Goal: Book appointment/travel/reservation

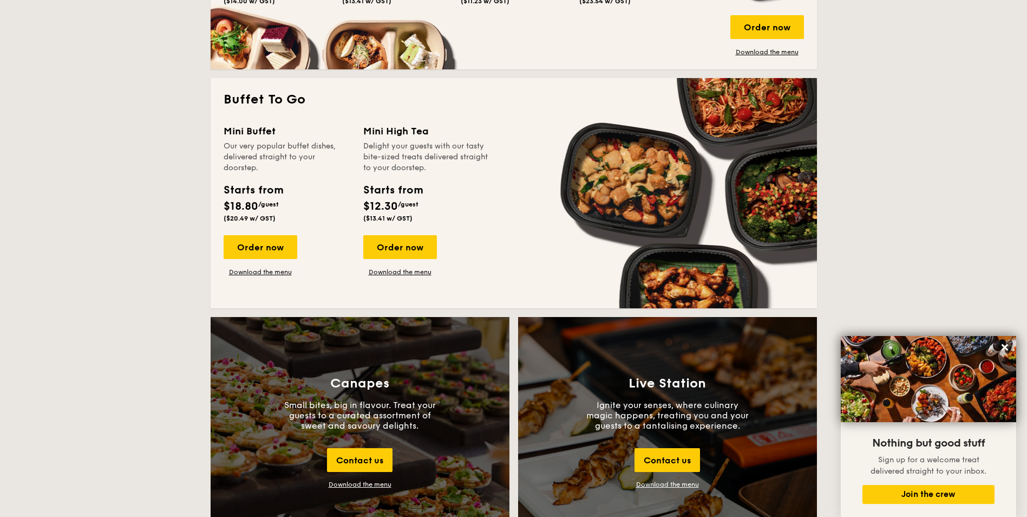
scroll to position [921, 0]
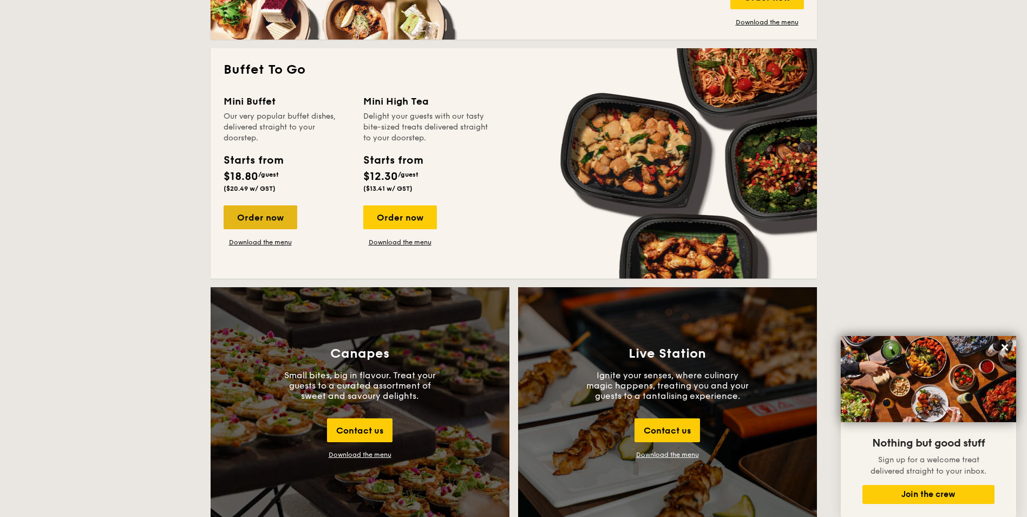
click at [253, 217] on div "Order now" at bounding box center [261, 217] width 74 height 24
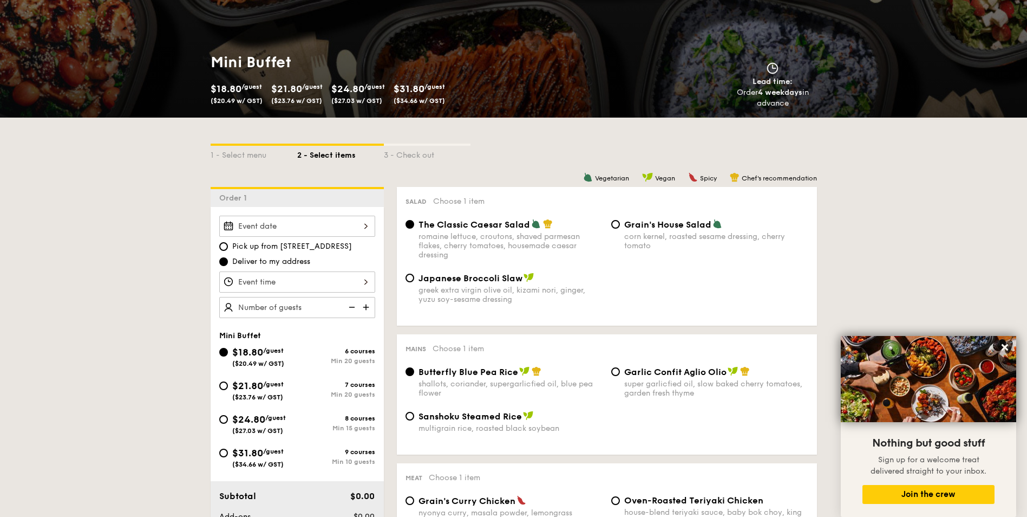
scroll to position [162, 0]
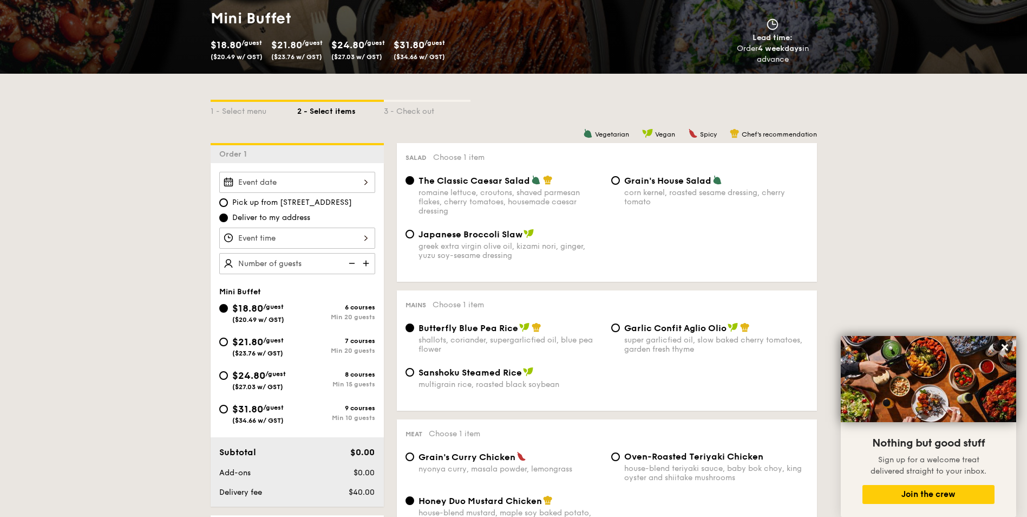
click at [324, 179] on div at bounding box center [297, 182] width 156 height 21
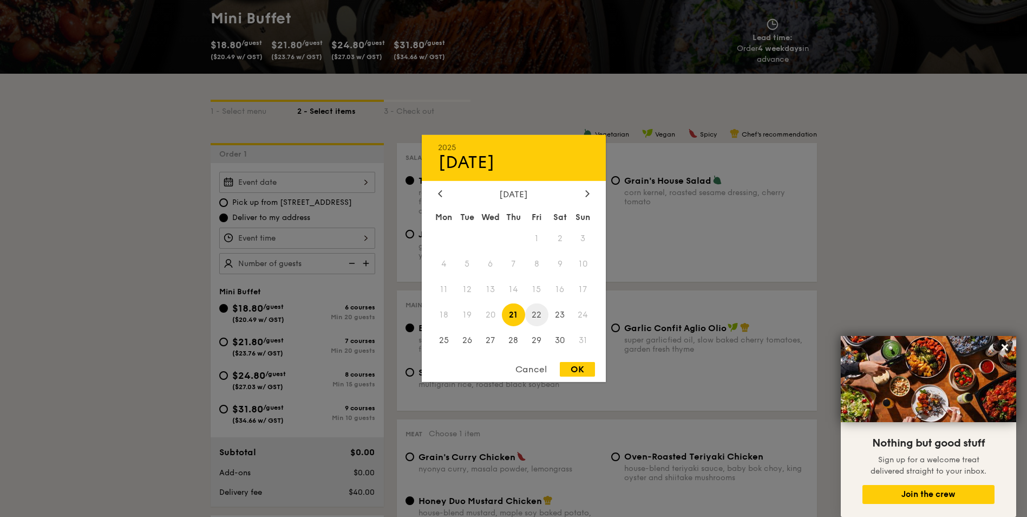
click at [540, 312] on span "22" at bounding box center [536, 314] width 23 height 23
click at [577, 367] on div "OK" at bounding box center [577, 369] width 35 height 15
type input "[DATE]"
